Goal: Transaction & Acquisition: Book appointment/travel/reservation

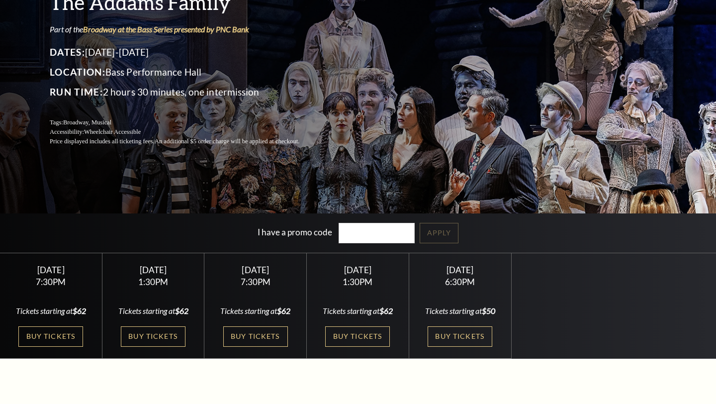
scroll to position [104, 0]
click at [152, 347] on link "Buy Tickets" at bounding box center [153, 336] width 65 height 20
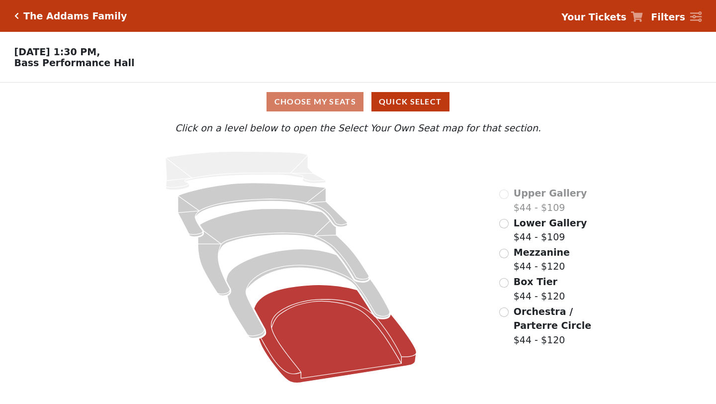
click at [353, 355] on icon at bounding box center [335, 334] width 162 height 98
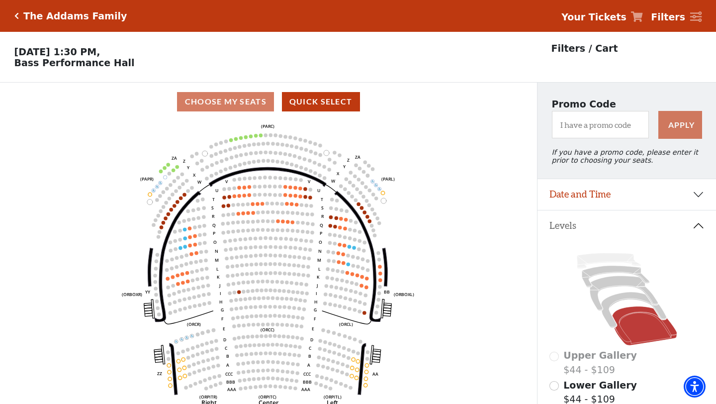
click at [15, 18] on icon "Click here to go back to filters" at bounding box center [16, 15] width 4 height 7
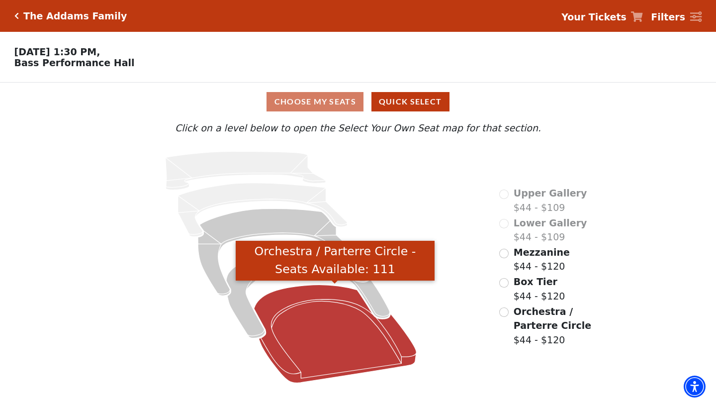
click at [346, 359] on icon "Orchestra / Parterre Circle - Seats Available: 111" at bounding box center [335, 334] width 162 height 98
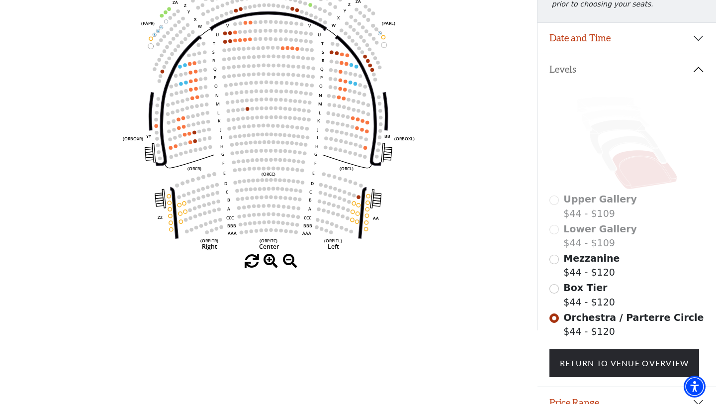
scroll to position [202, 0]
